Goal: Entertainment & Leisure: Consume media (video, audio)

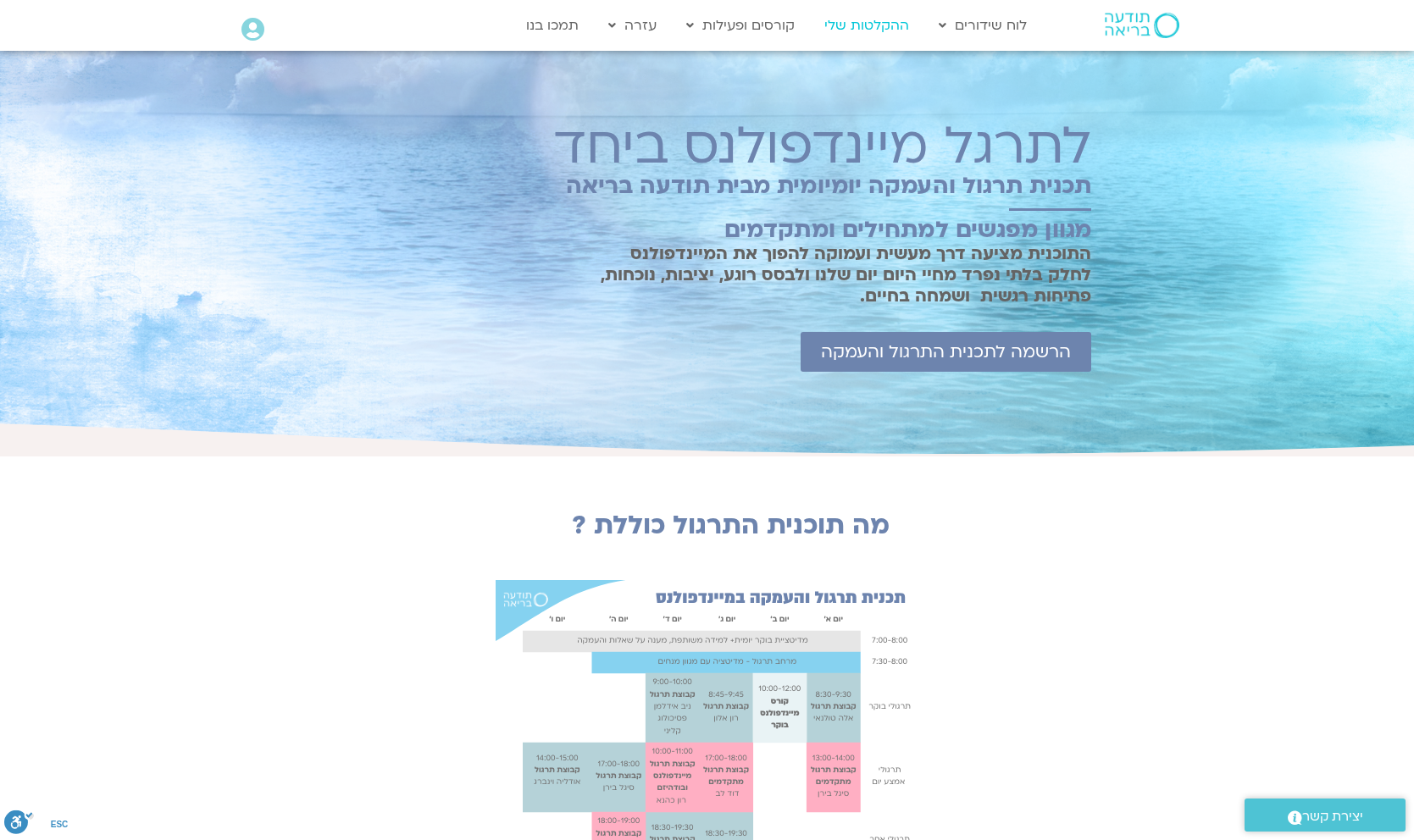
click at [873, 22] on link "ההקלטות שלי" at bounding box center [866, 25] width 102 height 32
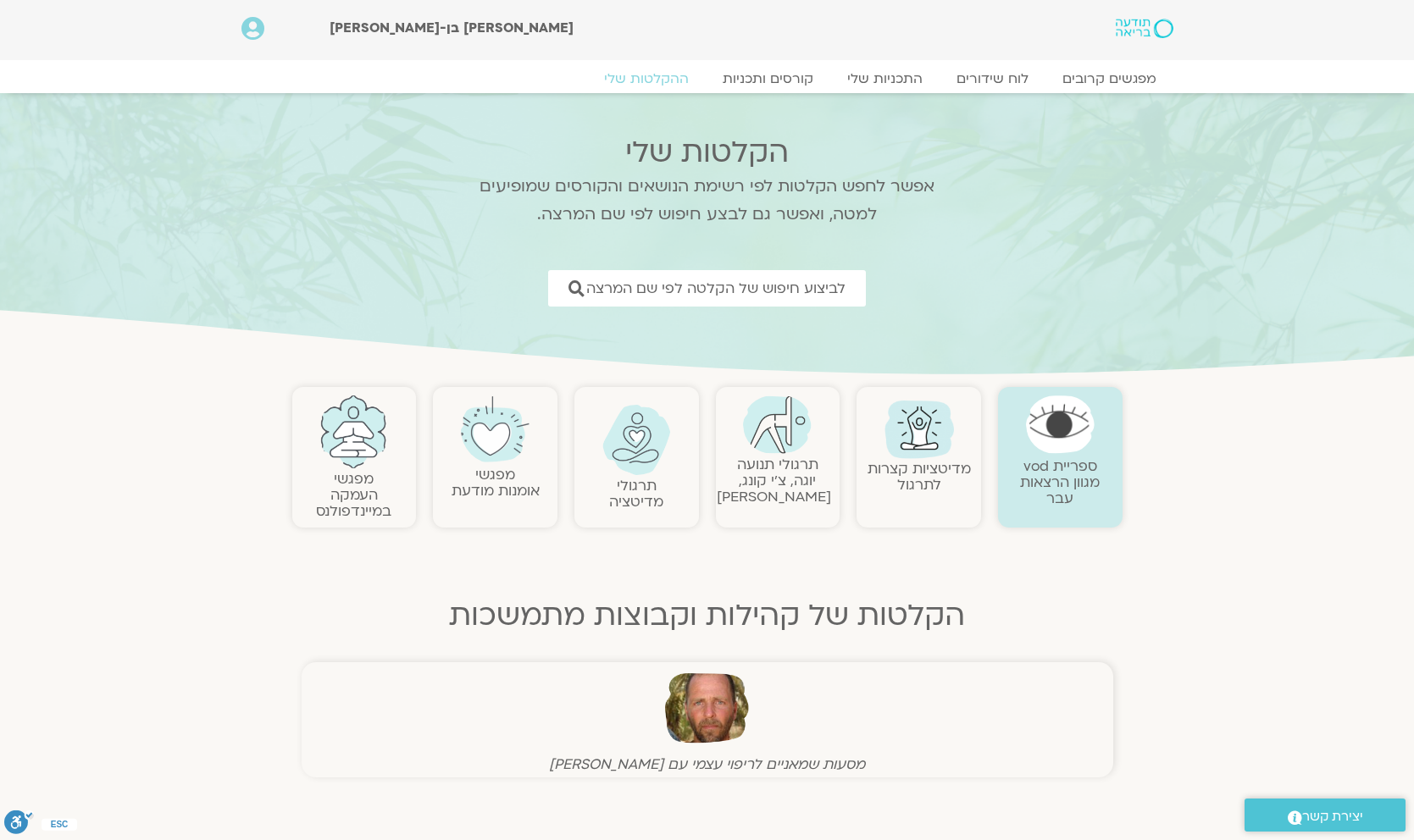
click at [1053, 436] on img at bounding box center [1060, 424] width 68 height 57
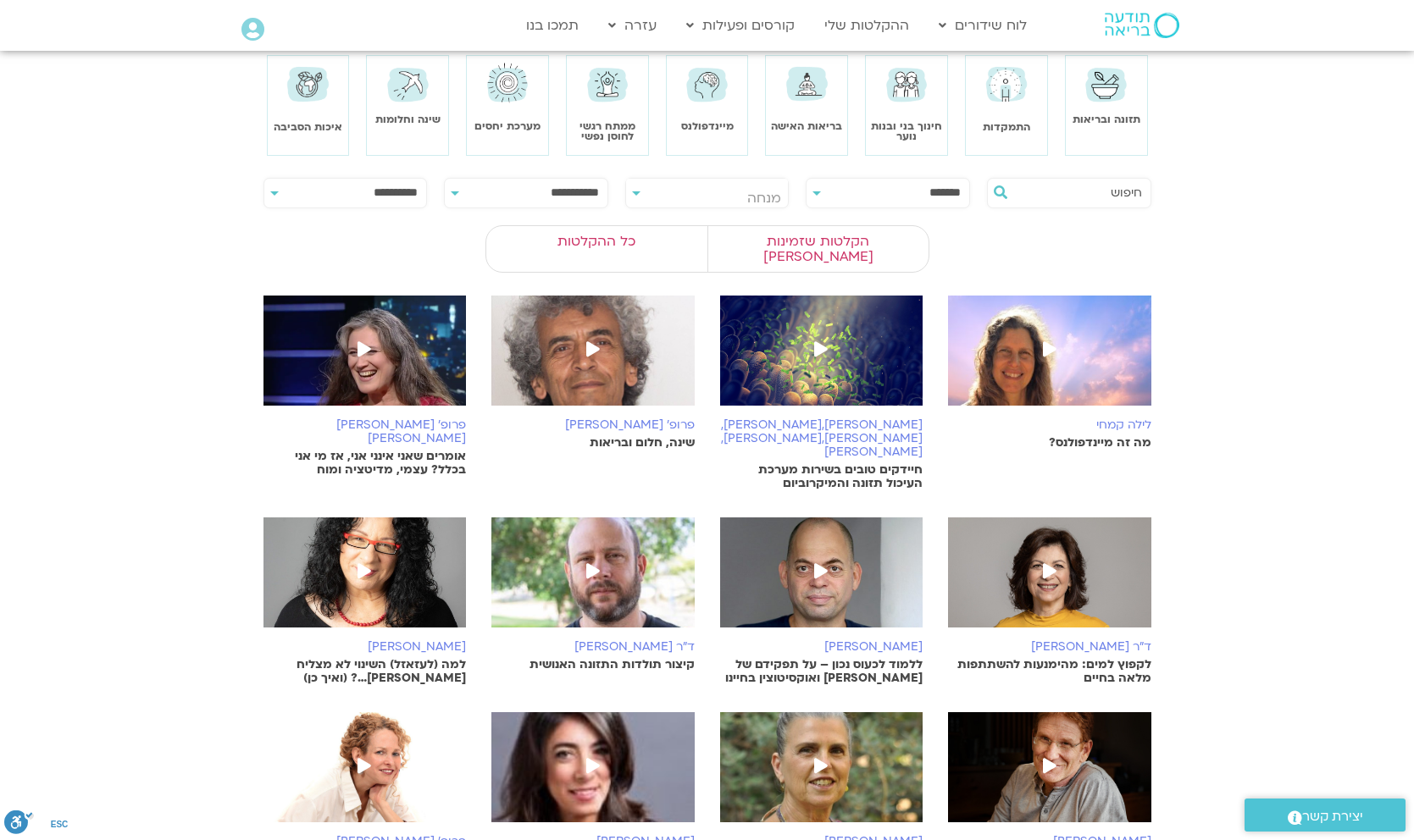
scroll to position [94, 0]
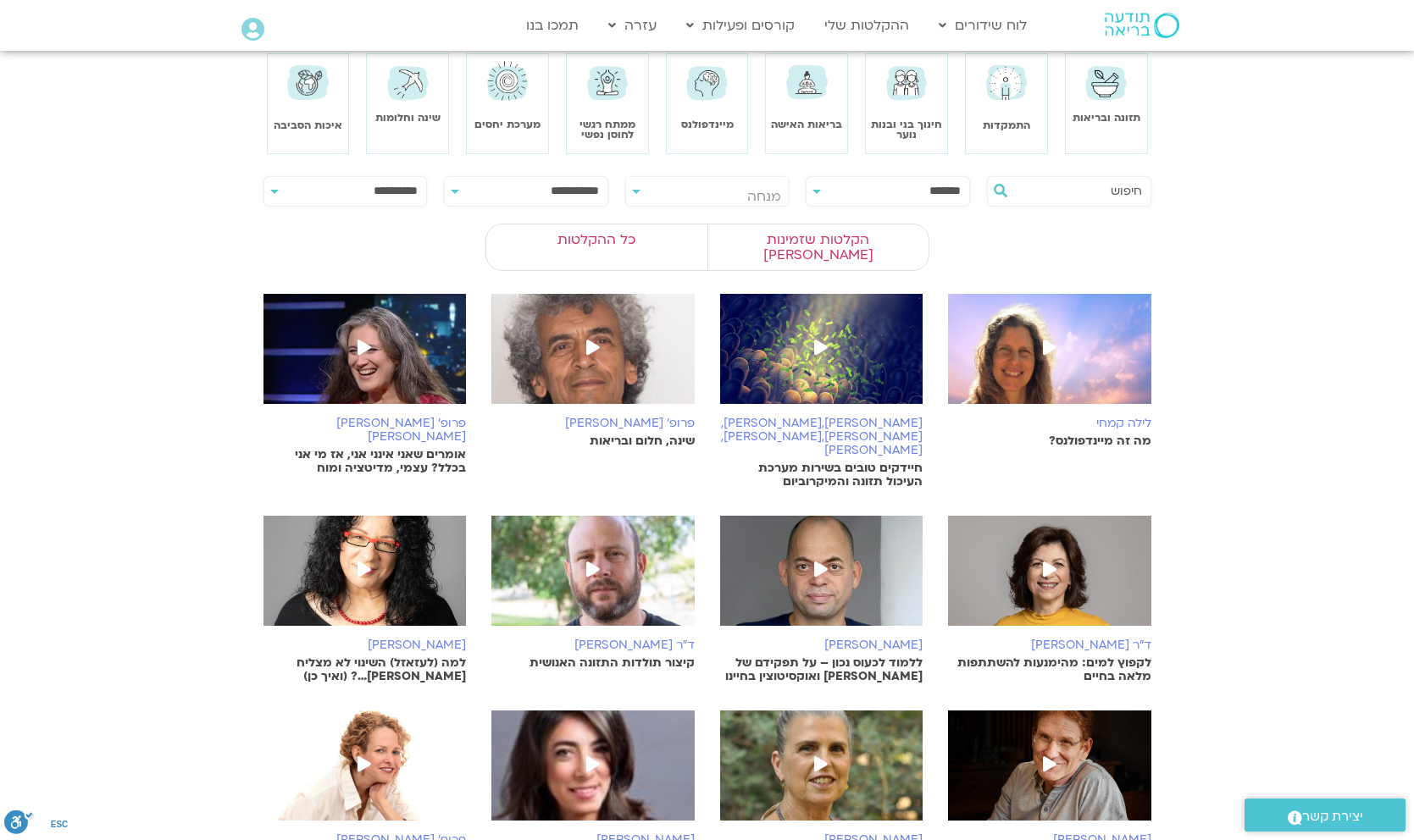
click at [355, 448] on p "אומרים שאני אינני אני, אז מי אני בכלל? עצמי, מדיטציה ומוח" at bounding box center [364, 462] width 203 height 27
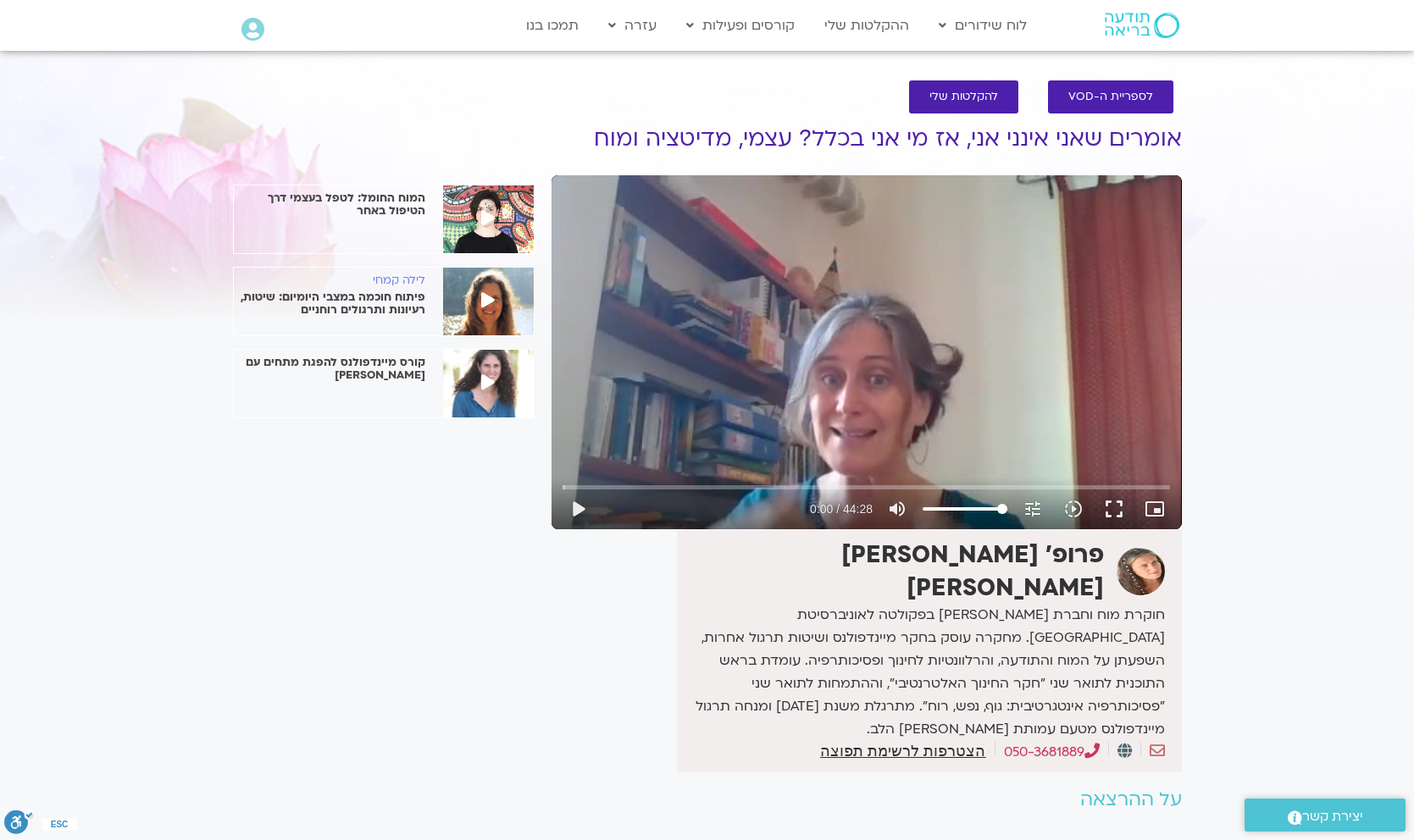
click at [372, 297] on p "פיתוח חוכמה במצבי היומיום: שיטות, רעיונות ותרגולים רוחניים" at bounding box center [330, 304] width 191 height 26
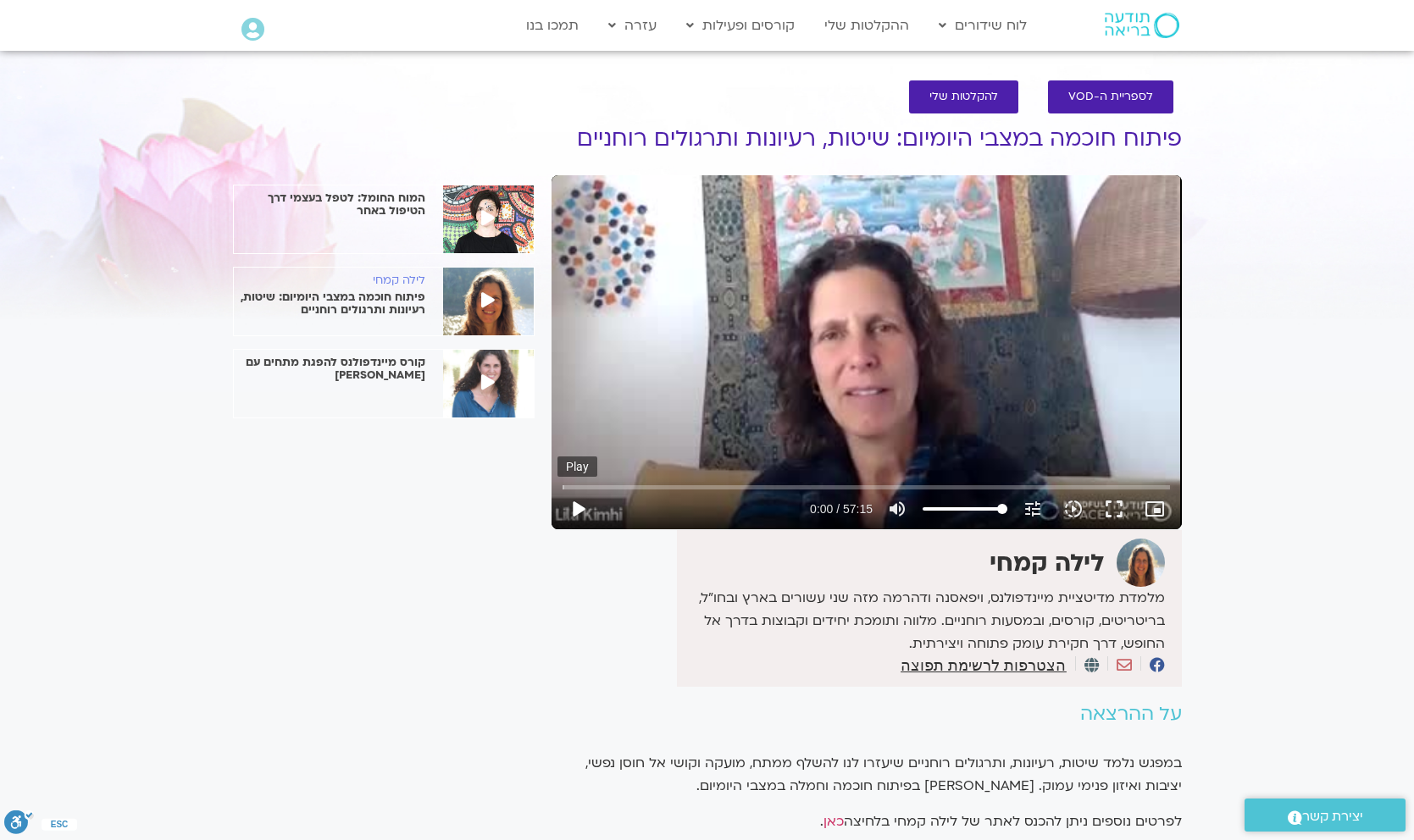
click at [579, 507] on button "play_arrow" at bounding box center [578, 508] width 41 height 41
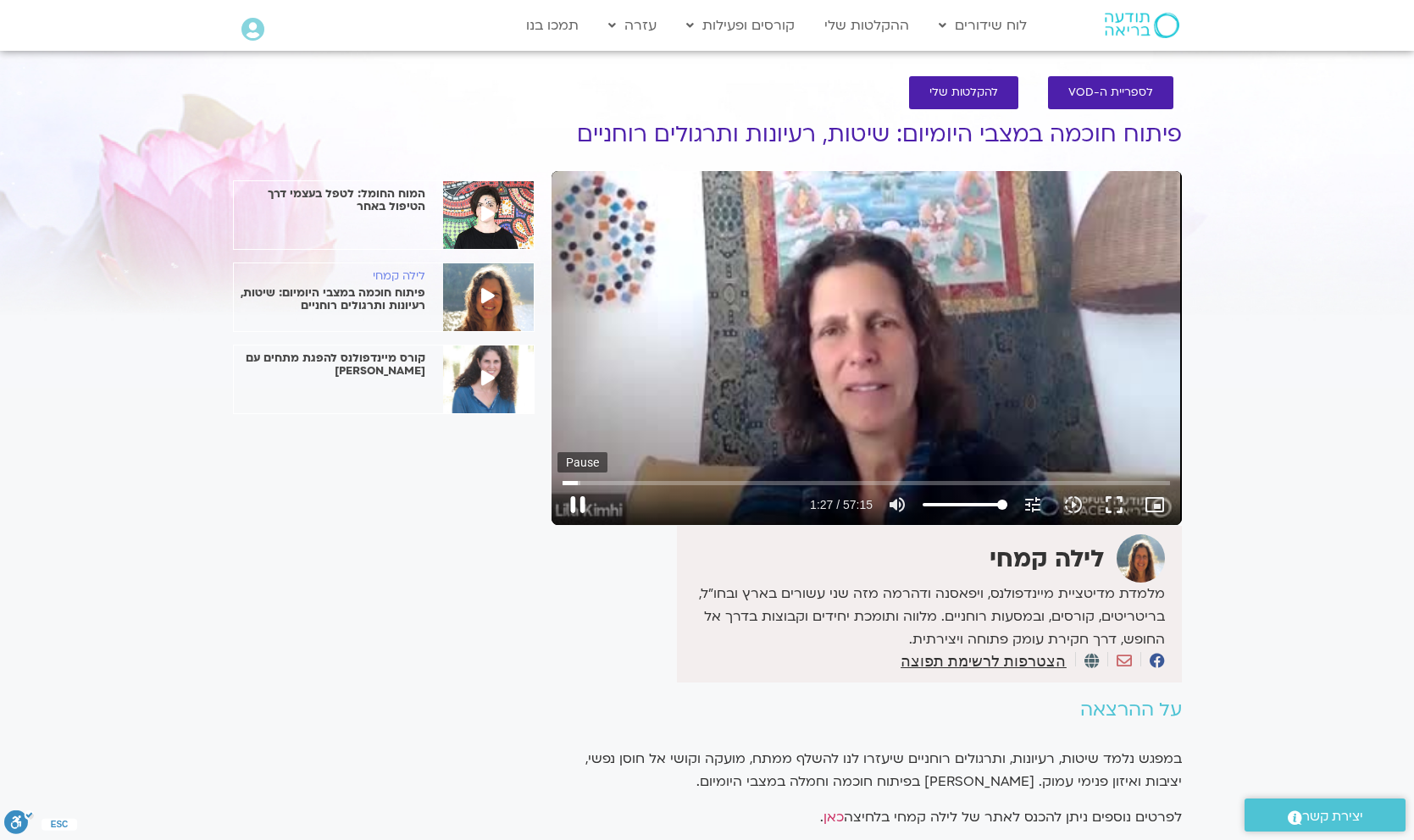
click at [572, 505] on button "pause" at bounding box center [578, 505] width 41 height 41
click at [575, 501] on button "play_arrow" at bounding box center [578, 505] width 41 height 41
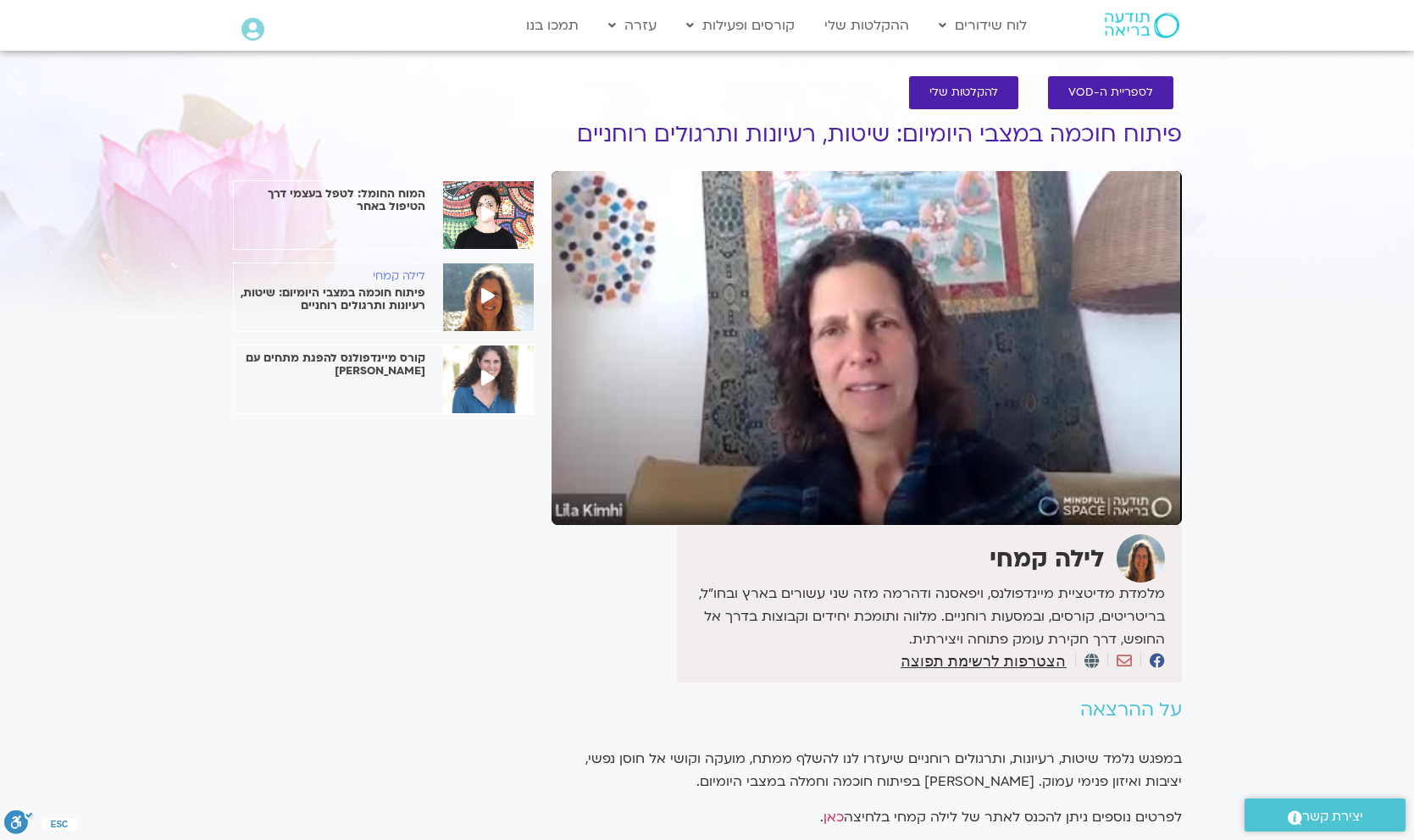
scroll to position [0, 0]
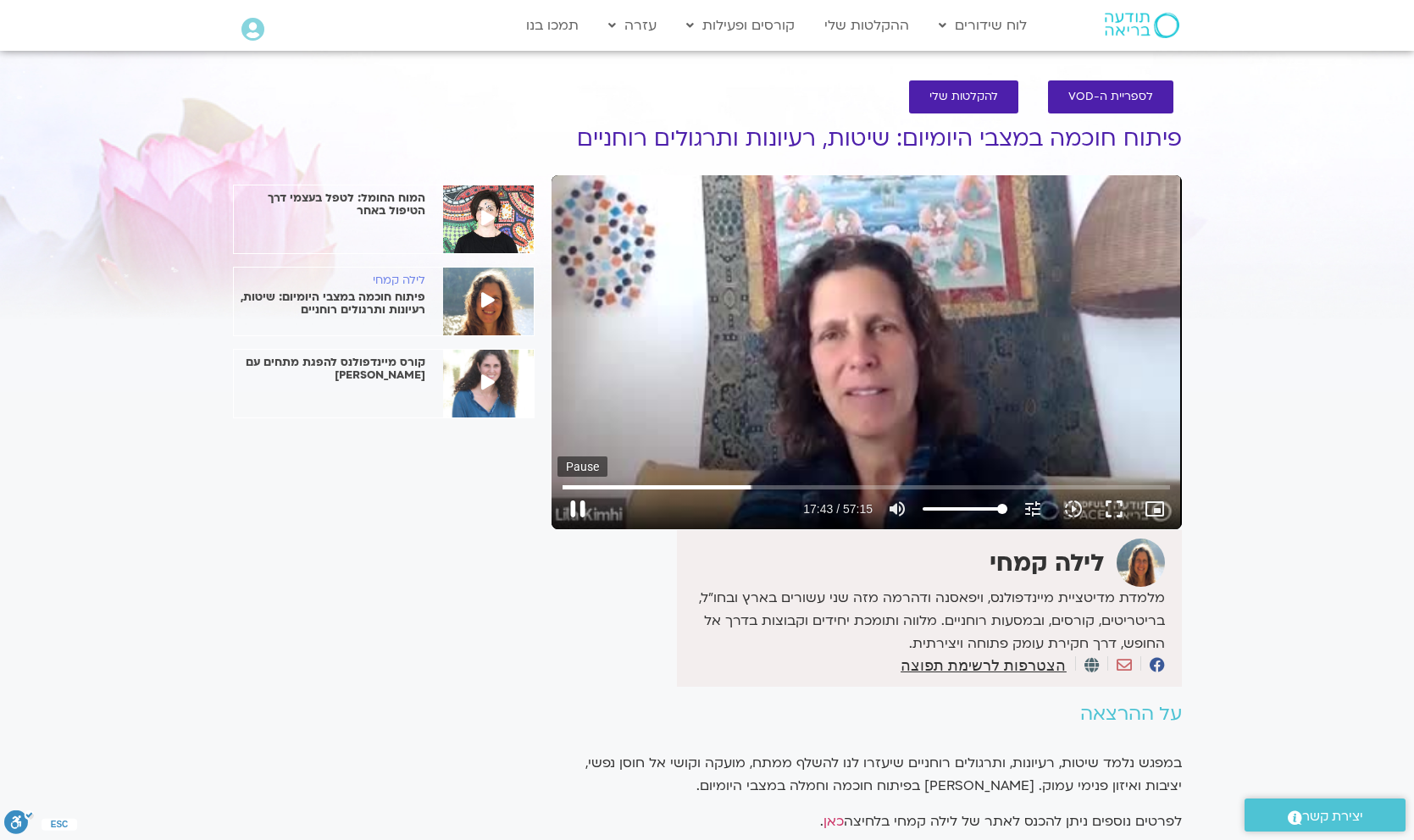
click at [572, 512] on button "pause" at bounding box center [578, 508] width 41 height 41
click at [579, 511] on button "play_arrow" at bounding box center [578, 508] width 41 height 41
click at [577, 507] on button "pause" at bounding box center [578, 508] width 41 height 41
click at [761, 487] on input "Seek" at bounding box center [866, 487] width 608 height 10
click at [578, 507] on button "play_arrow" at bounding box center [578, 508] width 41 height 41
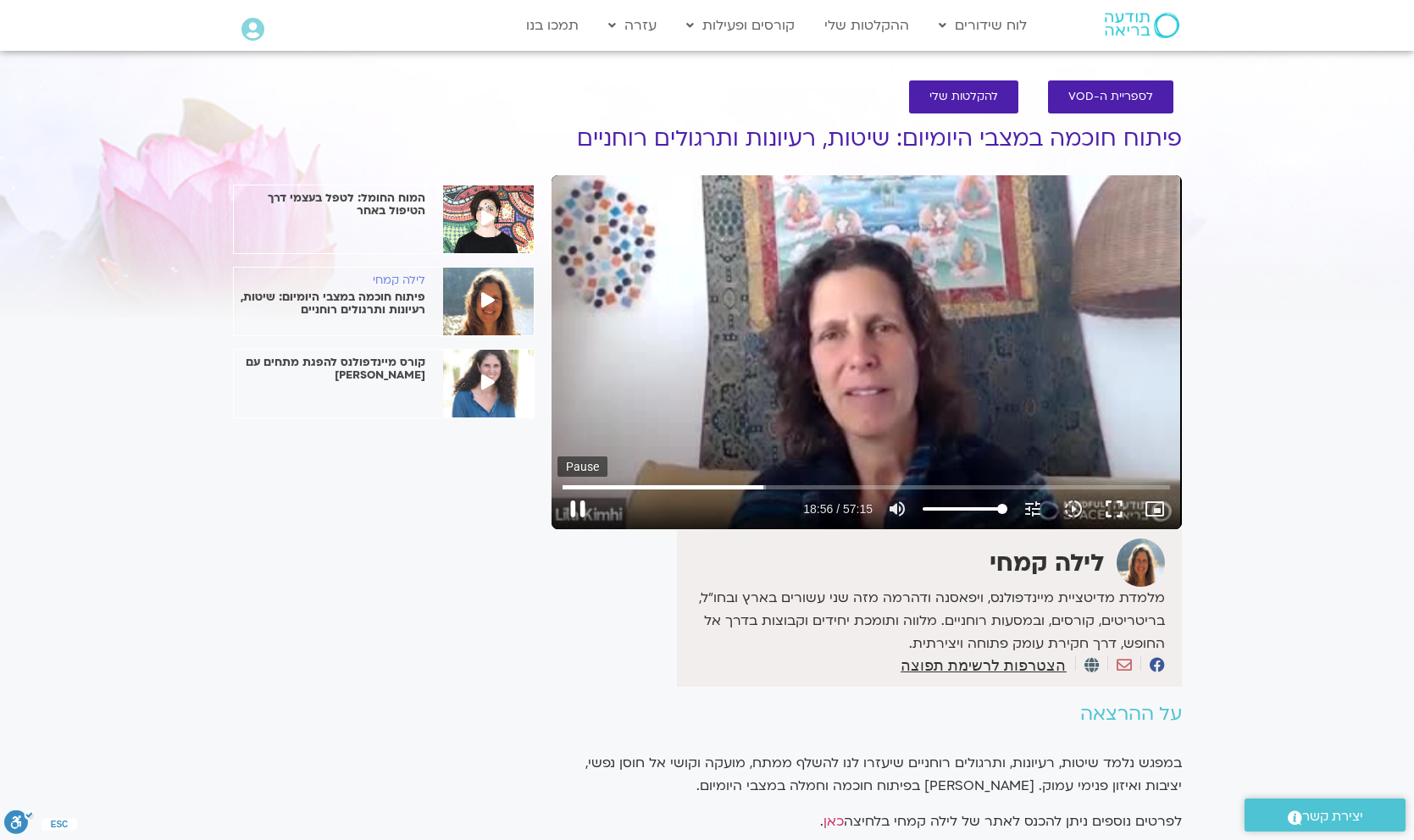
click at [574, 510] on button "pause" at bounding box center [578, 508] width 41 height 41
click at [579, 507] on button "play_arrow" at bounding box center [578, 508] width 41 height 41
click at [576, 507] on button "pause" at bounding box center [578, 508] width 41 height 41
click at [580, 512] on button "play_arrow" at bounding box center [578, 508] width 41 height 41
click at [576, 507] on button "pause" at bounding box center [578, 508] width 41 height 41
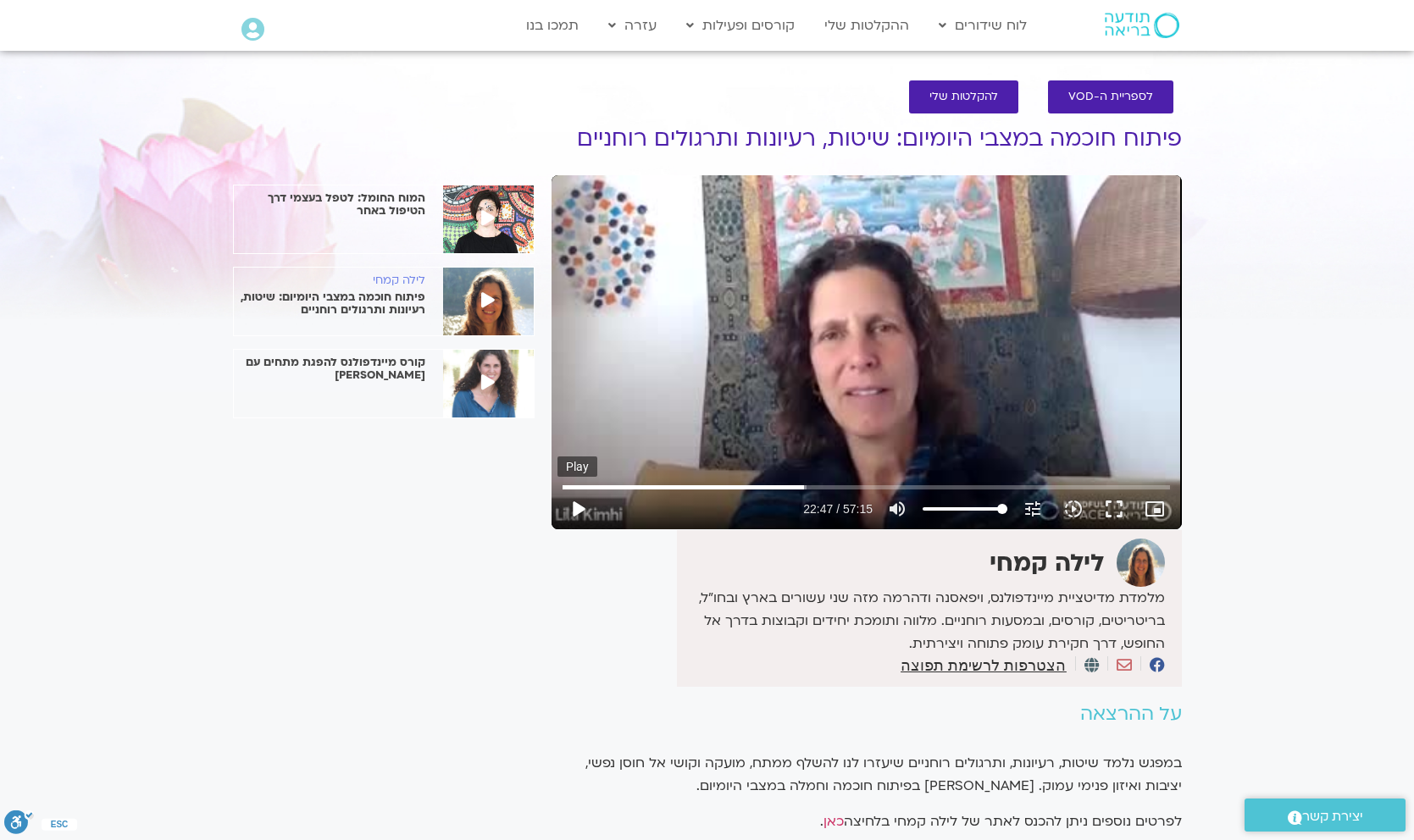
click at [576, 505] on button "play_arrow" at bounding box center [578, 508] width 41 height 41
click at [579, 513] on button "pause" at bounding box center [578, 508] width 41 height 41
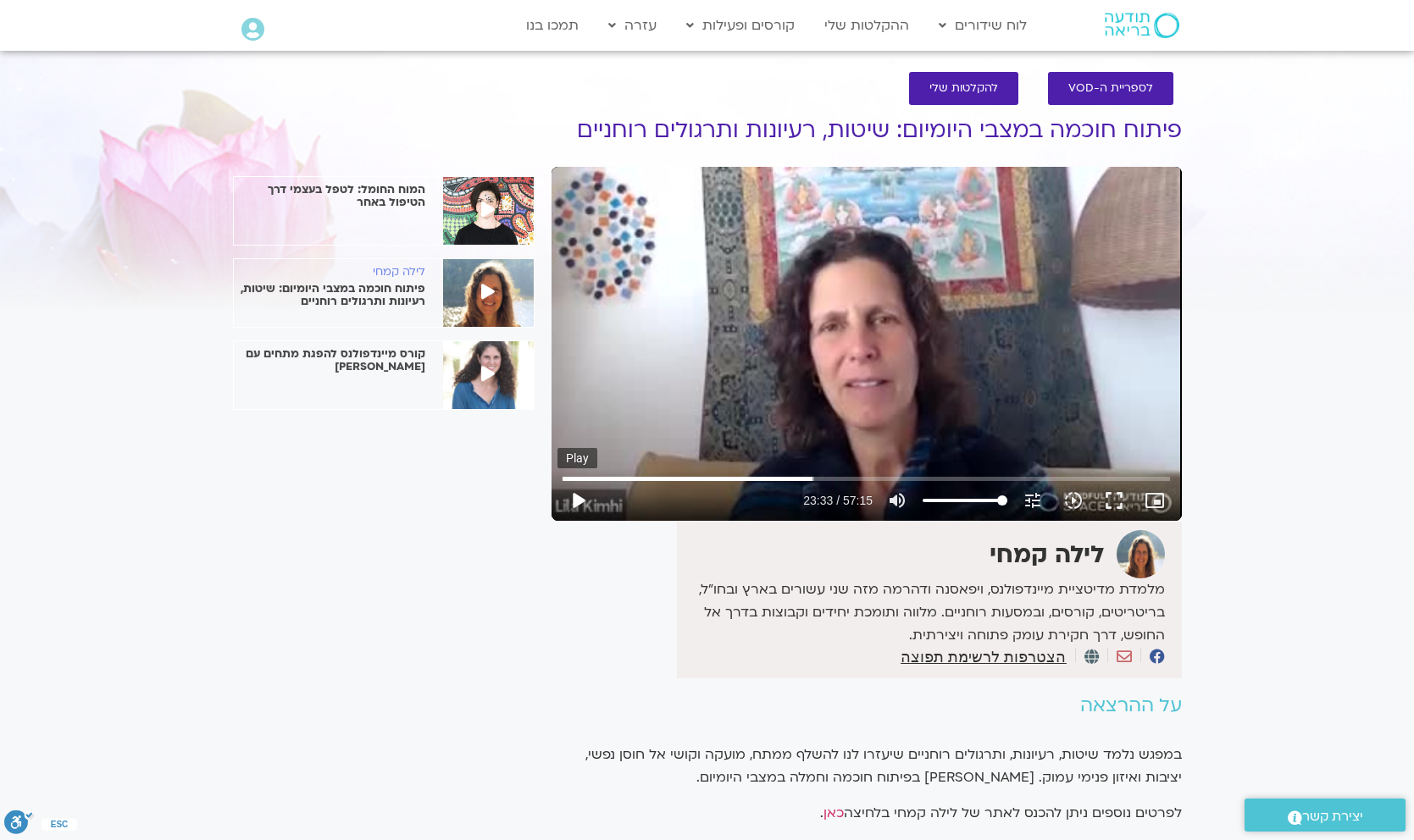
scroll to position [9, 0]
click at [579, 498] on button "play_arrow" at bounding box center [578, 499] width 41 height 41
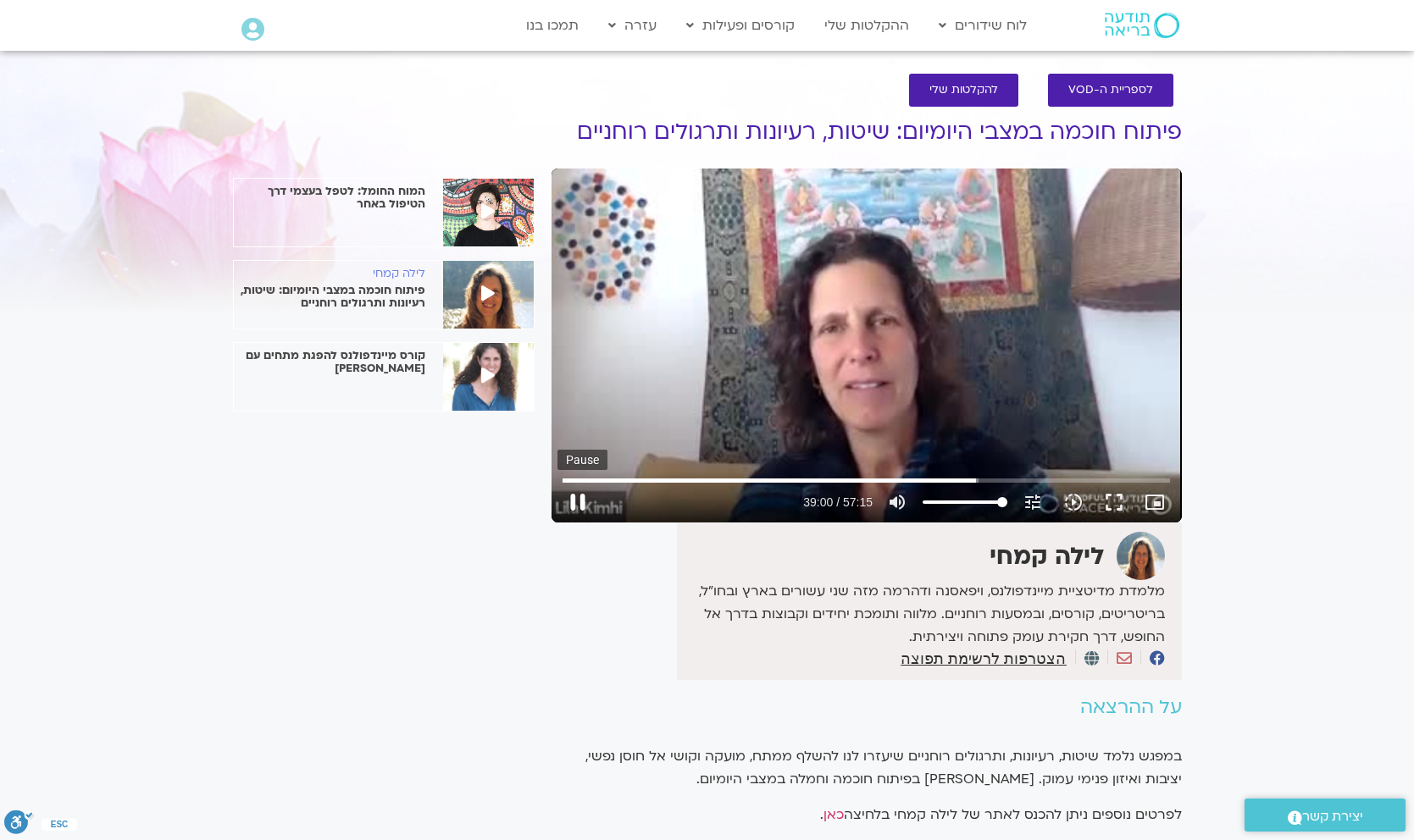
scroll to position [7, 0]
click at [576, 497] on button "pause" at bounding box center [578, 501] width 41 height 41
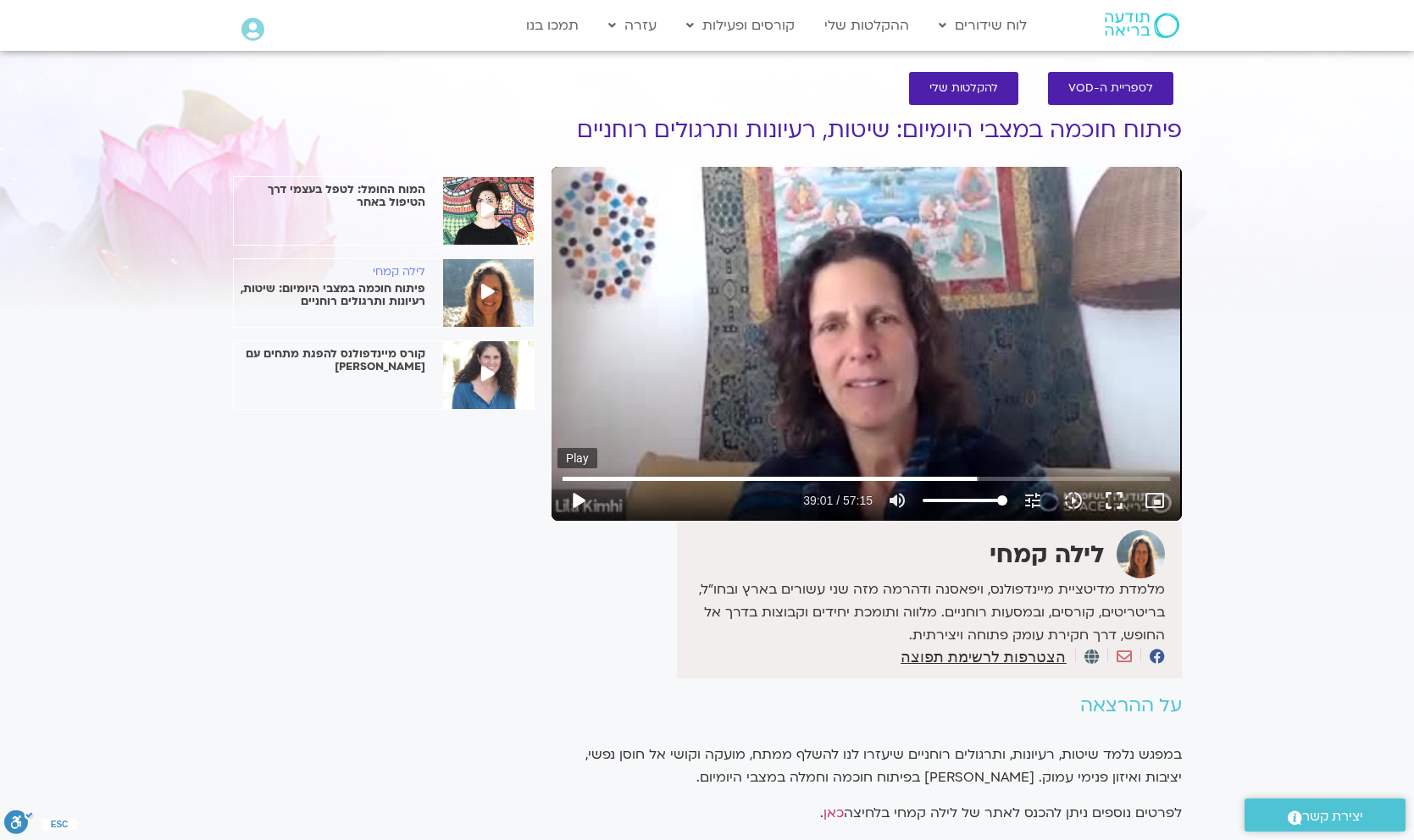
click at [579, 501] on button "play_arrow" at bounding box center [578, 500] width 41 height 41
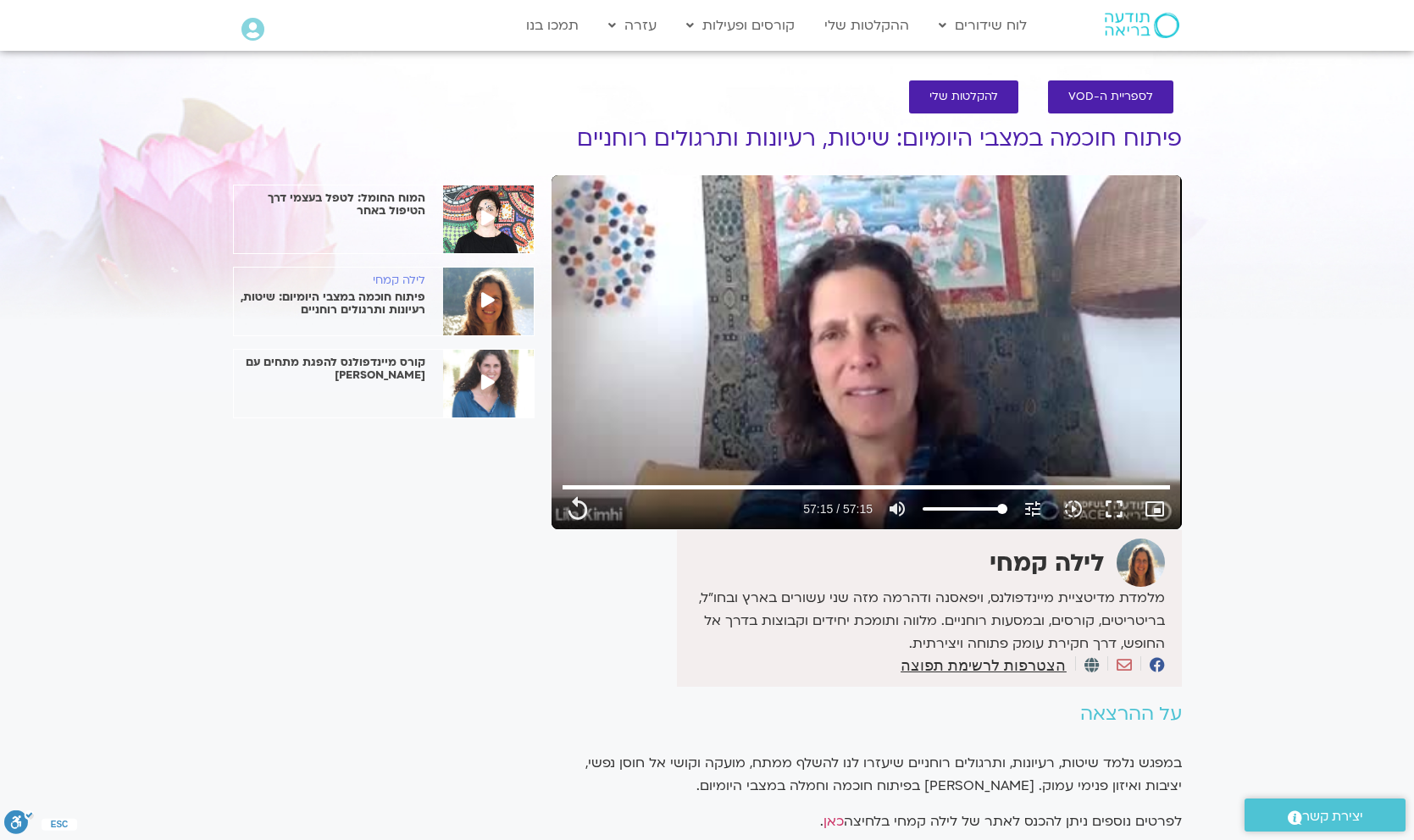
scroll to position [0, 0]
type input "3435.84"
